Goal: Find specific page/section: Find specific page/section

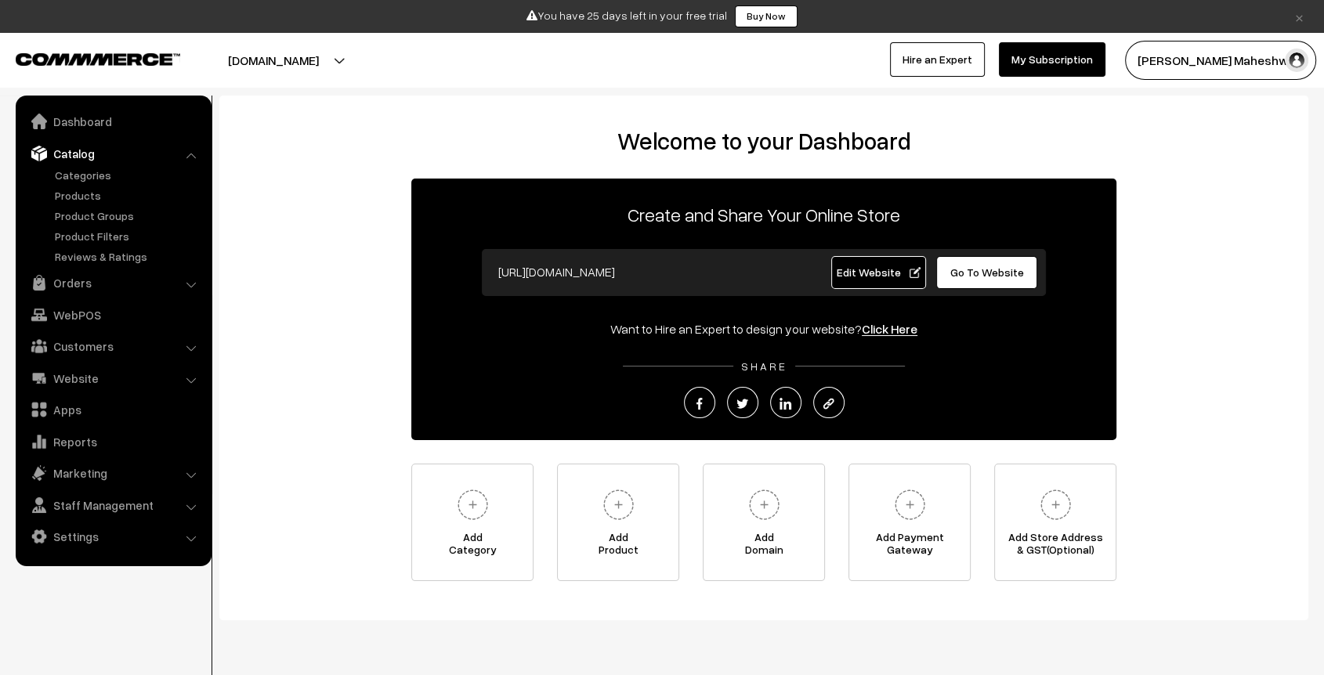
click at [80, 175] on link "Categories" at bounding box center [128, 175] width 155 height 16
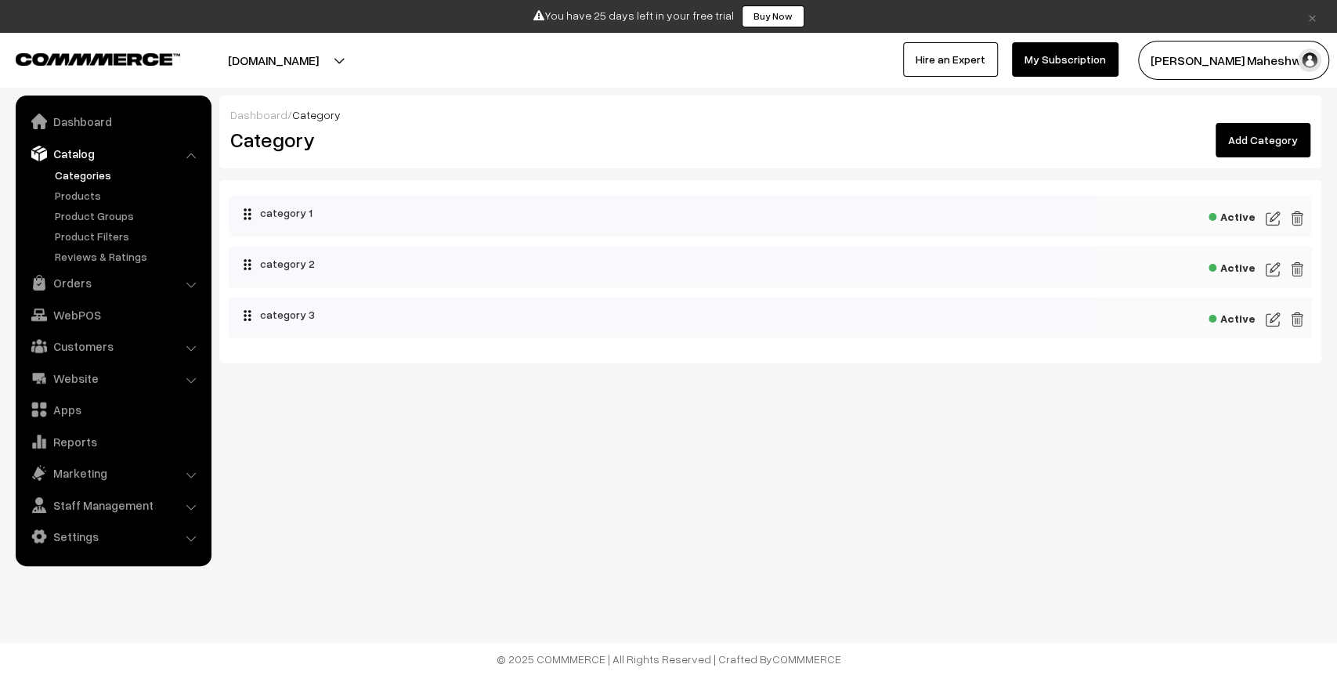
click at [84, 165] on link "Catalog" at bounding box center [113, 153] width 186 height 28
click at [78, 192] on link "Products" at bounding box center [128, 195] width 155 height 16
